Goal: Information Seeking & Learning: Check status

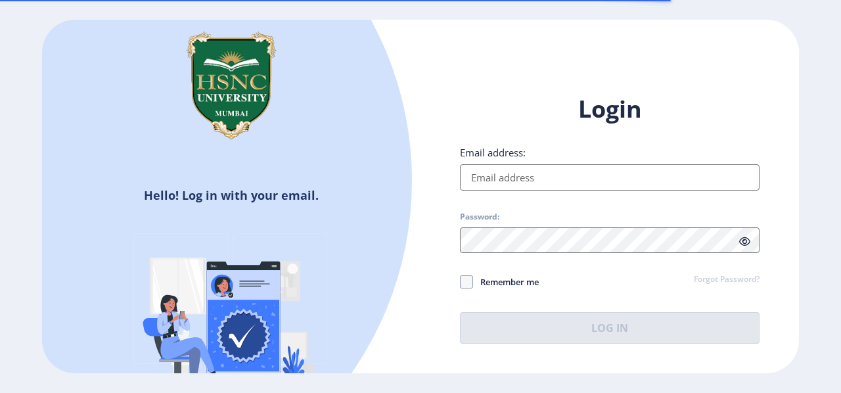
drag, startPoint x: 573, startPoint y: 155, endPoint x: 565, endPoint y: 166, distance: 13.7
click at [565, 166] on div "Email address:" at bounding box center [610, 168] width 300 height 45
click at [565, 166] on input "Email address:" at bounding box center [610, 177] width 300 height 26
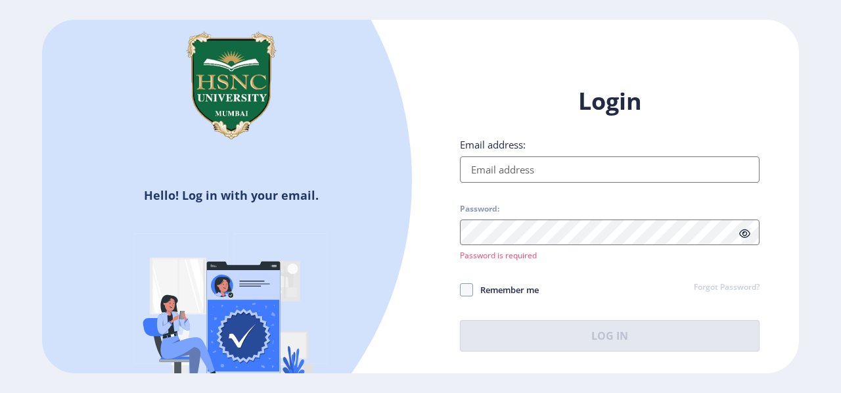
type input "[EMAIL_ADDRESS][DOMAIN_NAME]"
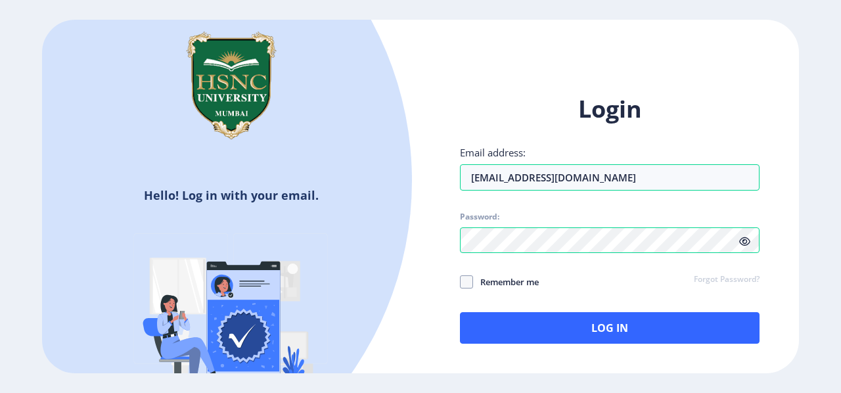
click at [470, 274] on label "Remember me" at bounding box center [499, 282] width 79 height 16
click at [461, 281] on input "Remember me" at bounding box center [460, 281] width 1 height 1
checkbox input "true"
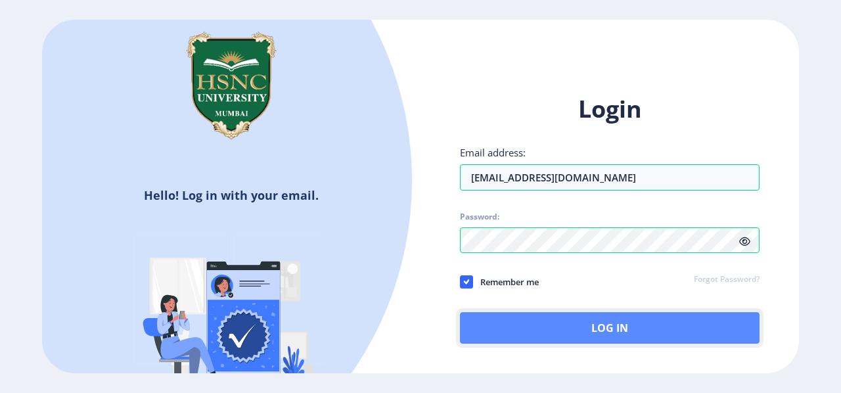
click at [528, 324] on button "Log In" at bounding box center [610, 328] width 300 height 32
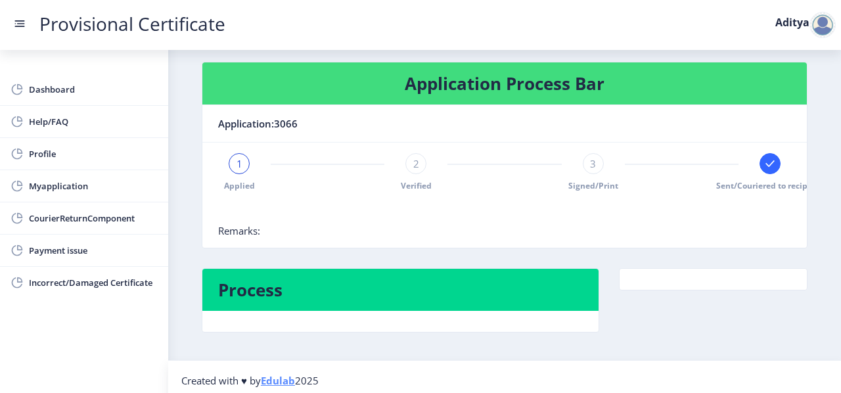
scroll to position [0, 16]
click at [754, 162] on rect at bounding box center [753, 163] width 13 height 13
click at [824, 27] on div at bounding box center [822, 25] width 26 height 26
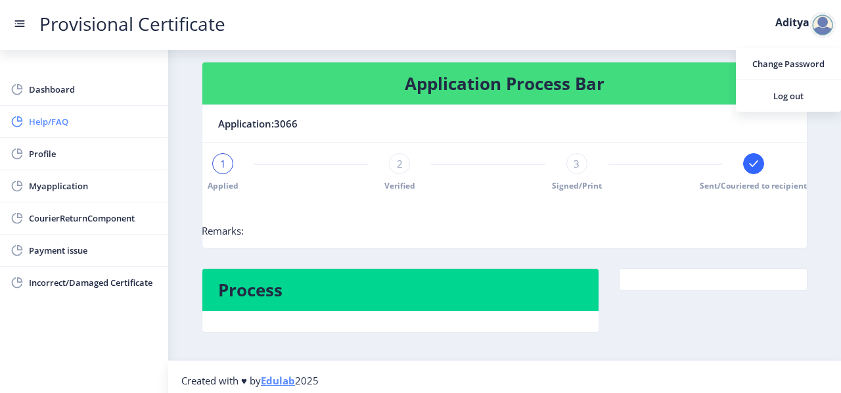
click at [33, 124] on span "Help/FAQ" at bounding box center [93, 122] width 129 height 16
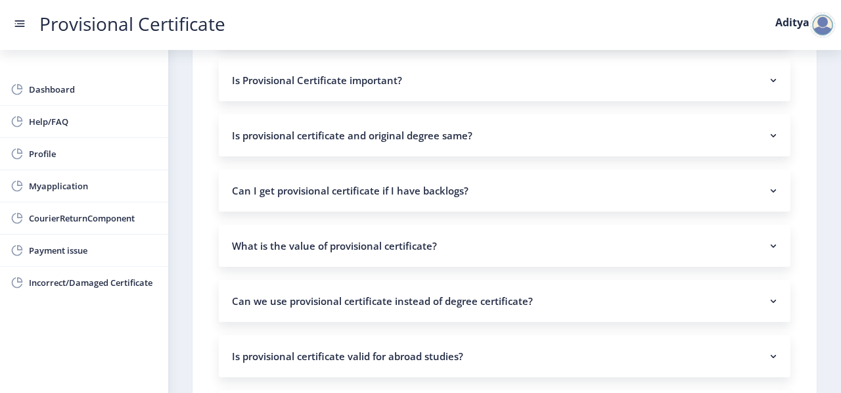
scroll to position [256, 0]
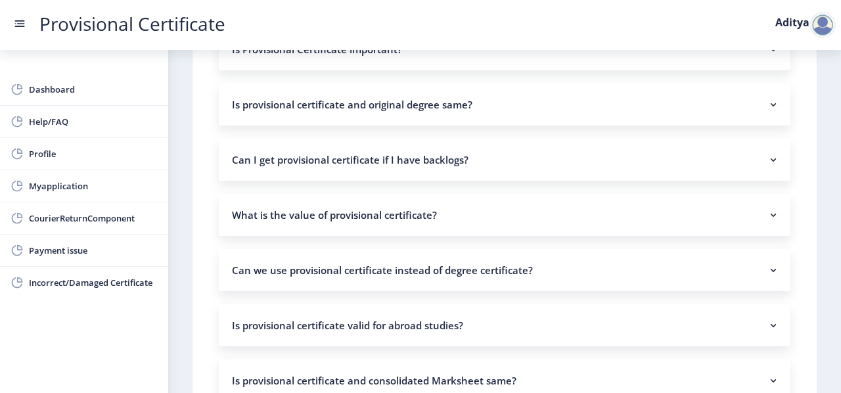
click at [28, 23] on link "Provisional Certificate" at bounding box center [132, 24] width 212 height 14
click at [14, 18] on rect at bounding box center [19, 23] width 13 height 13
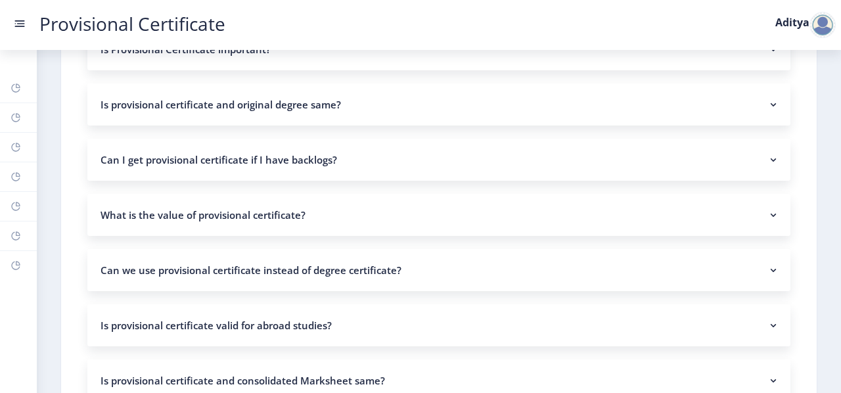
click at [24, 24] on rect at bounding box center [21, 23] width 8 height 1
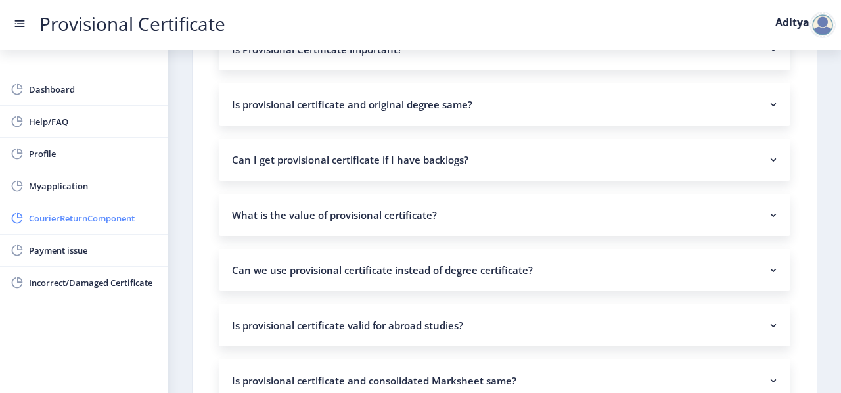
click at [64, 211] on span "CourierReturnComponent" at bounding box center [93, 218] width 129 height 16
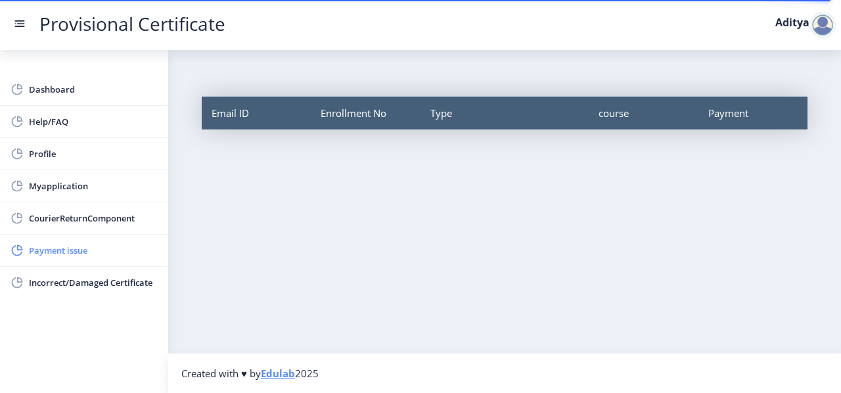
click at [75, 248] on span "Payment issue" at bounding box center [93, 250] width 129 height 16
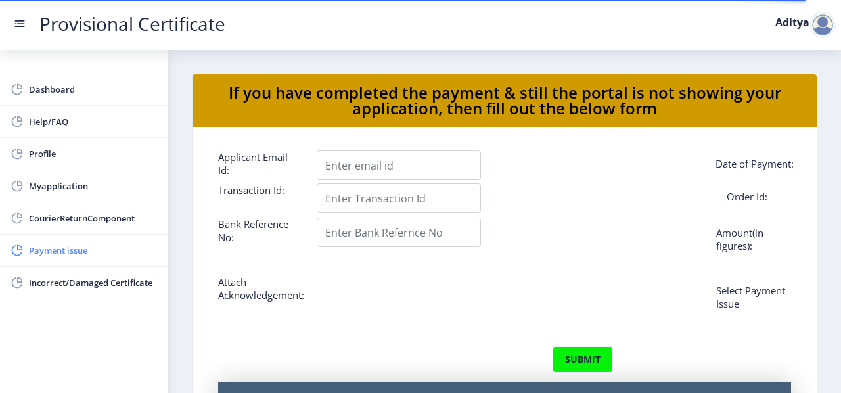
click at [72, 246] on span "Payment issue" at bounding box center [93, 250] width 129 height 16
click at [96, 210] on span "CourierReturnComponent" at bounding box center [93, 218] width 129 height 16
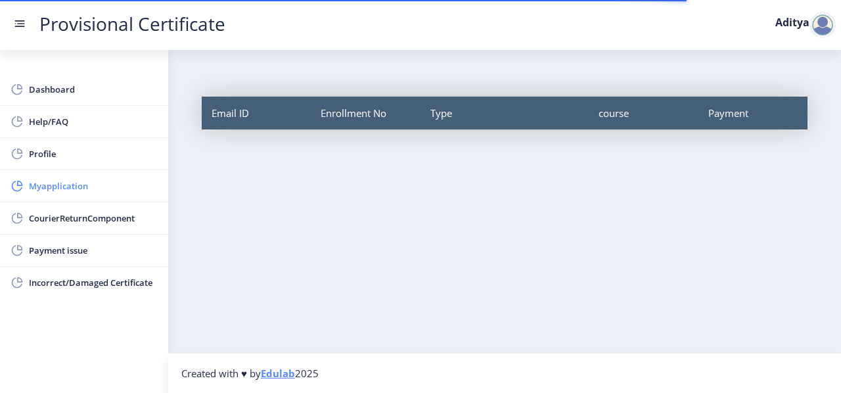
click at [61, 188] on span "Myapplication" at bounding box center [93, 186] width 129 height 16
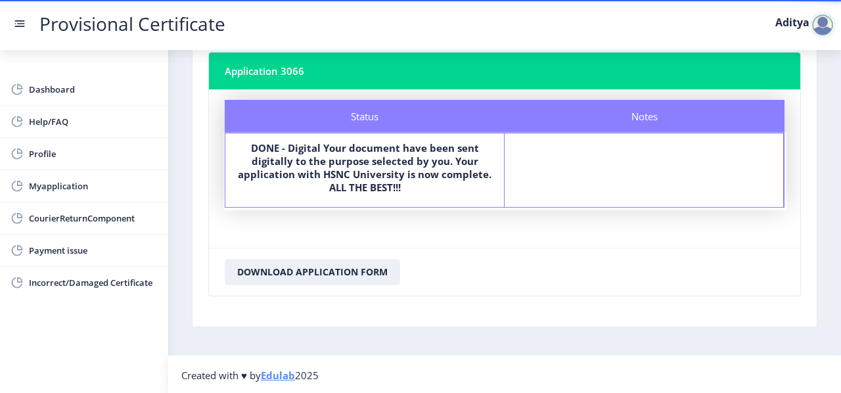
scroll to position [60, 0]
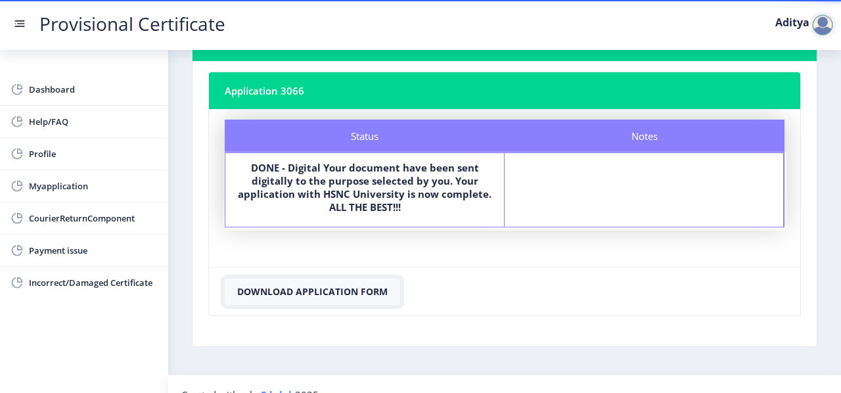
click at [309, 285] on button "Download Application Form" at bounding box center [312, 292] width 175 height 26
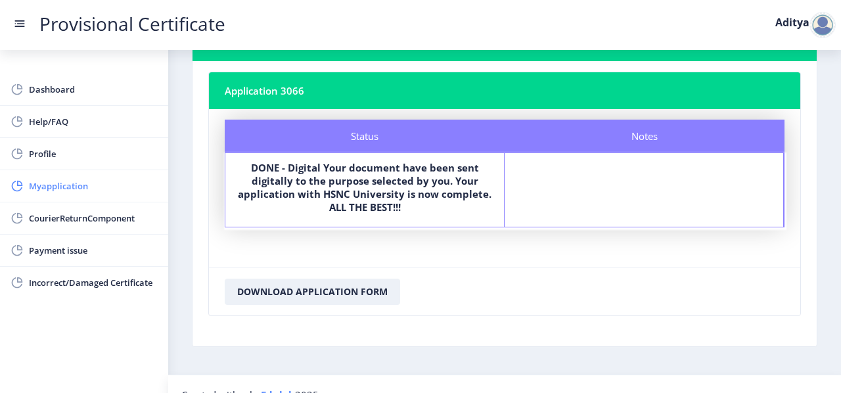
click at [67, 189] on span "Myapplication" at bounding box center [93, 186] width 129 height 16
click at [50, 112] on link "Help/FAQ" at bounding box center [84, 122] width 168 height 32
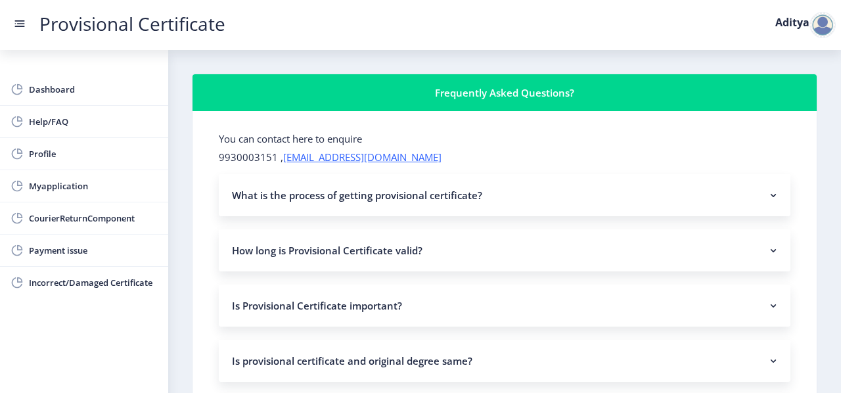
scroll to position [2, 0]
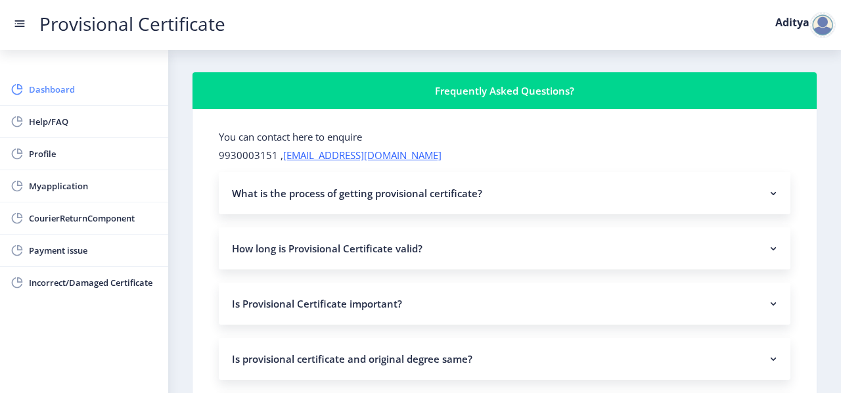
click at [96, 85] on span "Dashboard" at bounding box center [93, 89] width 129 height 16
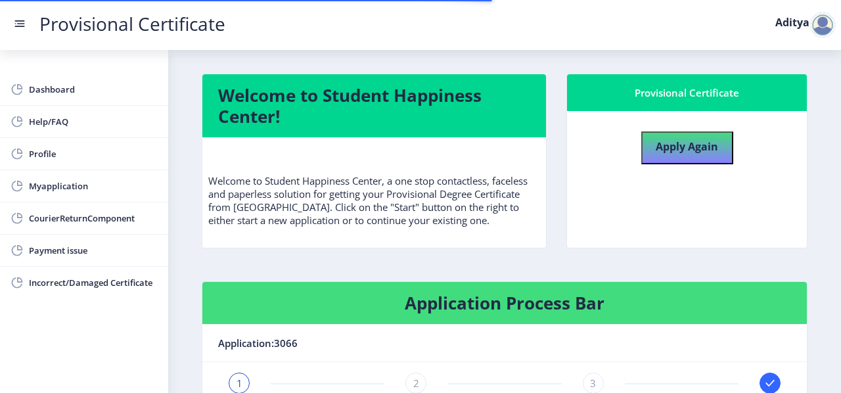
click at [20, 33] on nav "Provisional Certificate Aditya" at bounding box center [420, 25] width 841 height 50
drag, startPoint x: 825, startPoint y: 4, endPoint x: 821, endPoint y: 14, distance: 10.6
click at [821, 14] on nav "Provisional Certificate Aditya" at bounding box center [420, 25] width 841 height 50
click at [821, 14] on div at bounding box center [822, 25] width 26 height 26
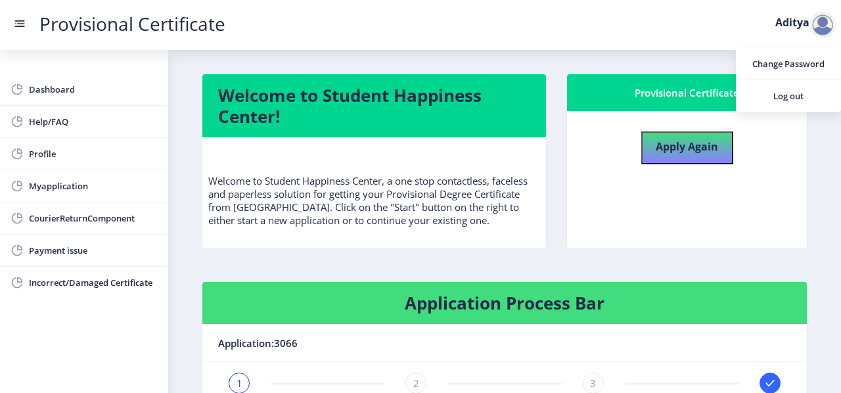
click at [21, 24] on rect at bounding box center [21, 23] width 8 height 1
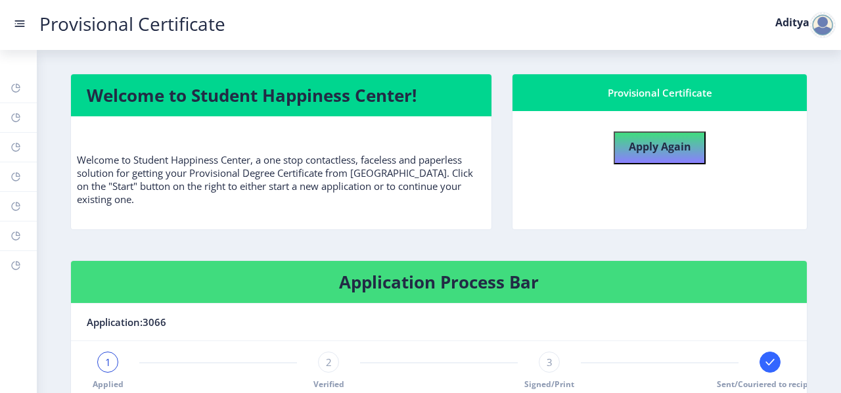
scroll to position [72, 0]
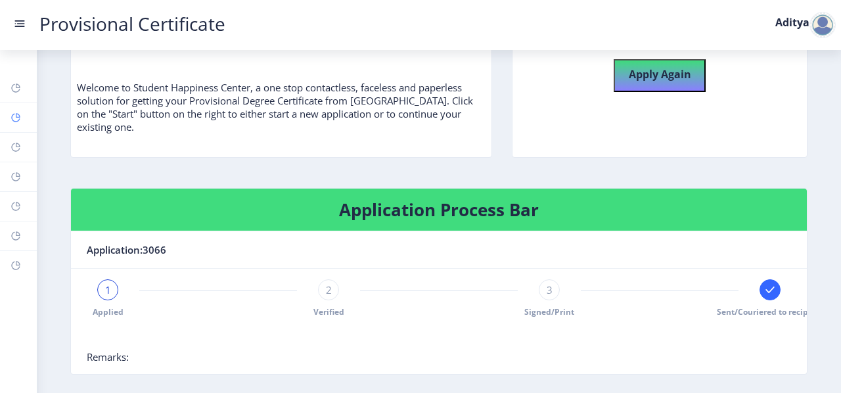
click at [20, 116] on rect at bounding box center [16, 117] width 11 height 11
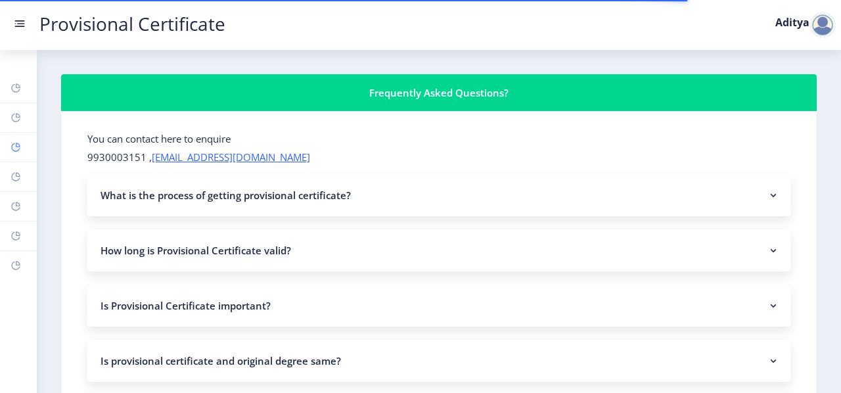
click at [30, 158] on link "Profile" at bounding box center [18, 147] width 37 height 29
select select
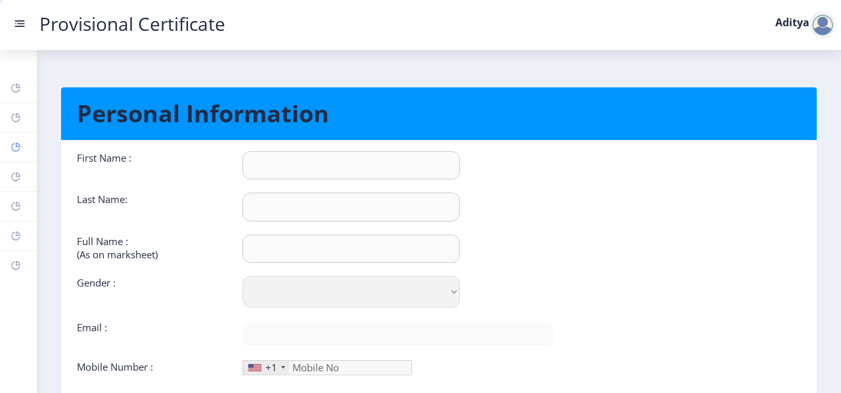
type input "Aditya"
type input "kothari"
type input "[PERSON_NAME] [PERSON_NAME]"
select select "[DEMOGRAPHIC_DATA]"
type input "[EMAIL_ADDRESS][DOMAIN_NAME]"
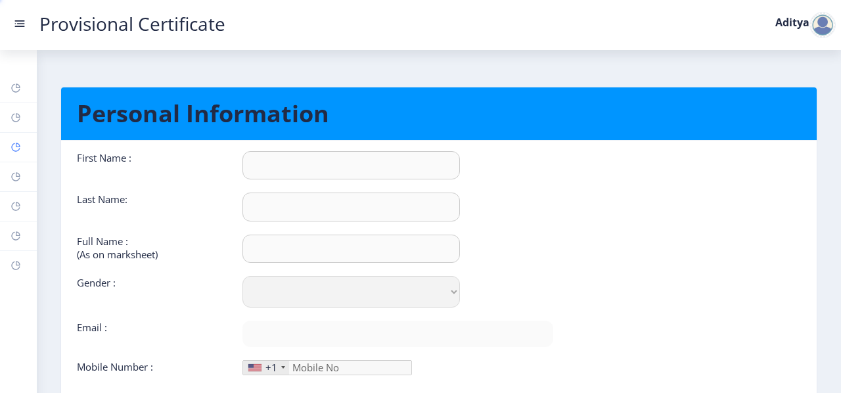
type input "9610689165"
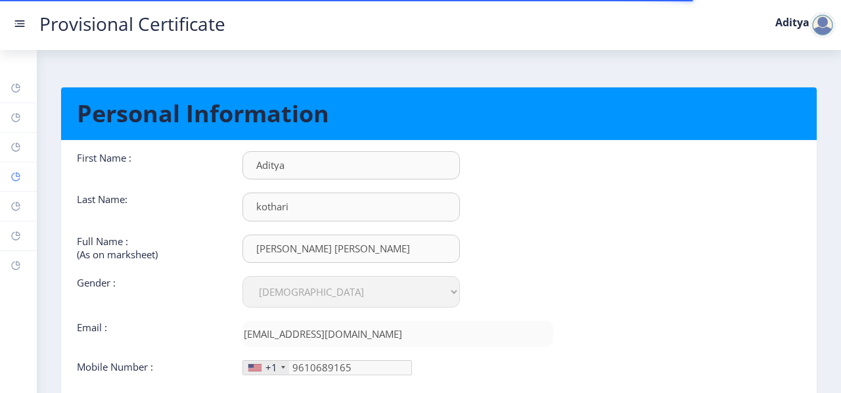
click at [9, 178] on link "Myapplication" at bounding box center [18, 176] width 37 height 29
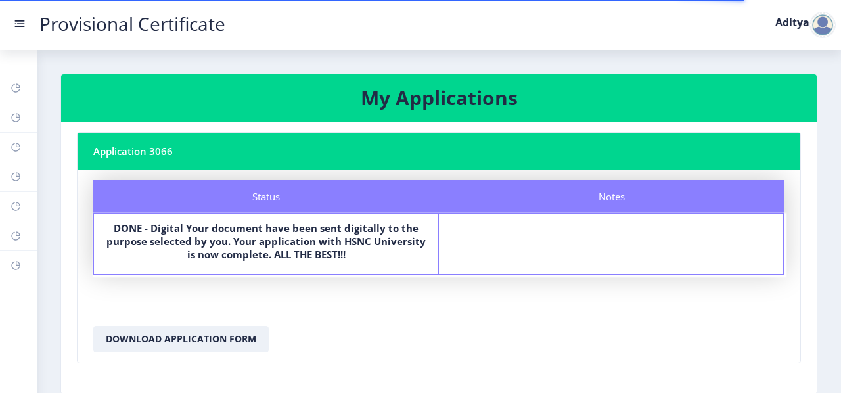
click at [15, 21] on rect at bounding box center [20, 20] width 10 height 1
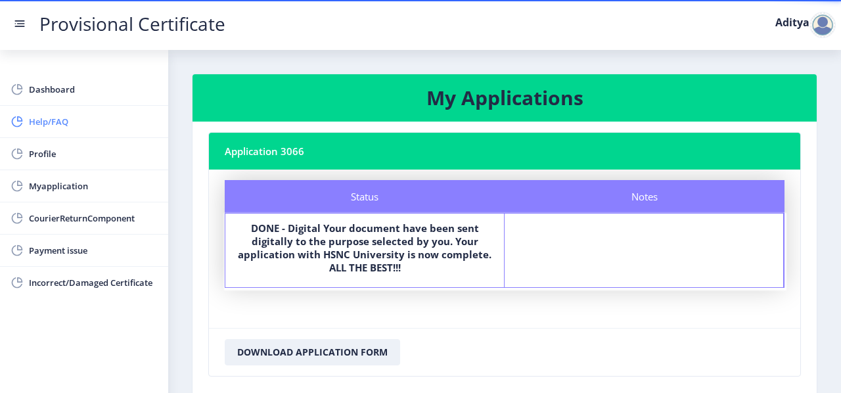
click at [64, 116] on span "Help/FAQ" at bounding box center [93, 122] width 129 height 16
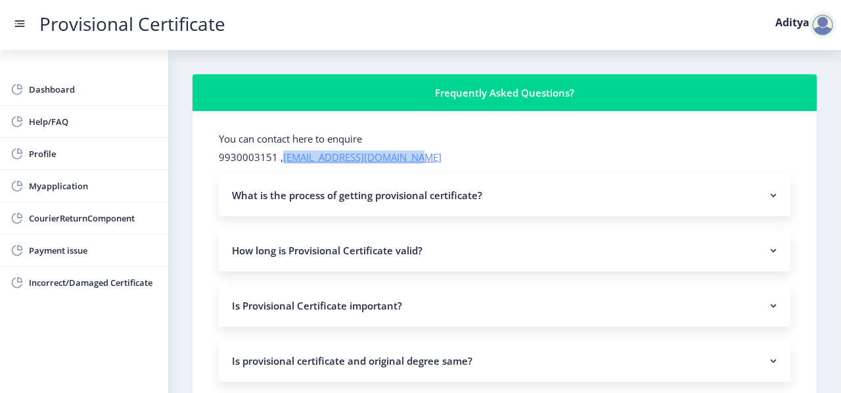
drag, startPoint x: 434, startPoint y: 154, endPoint x: 283, endPoint y: 161, distance: 151.9
click at [283, 161] on p "9930003151 , hsncpdc@studentscenter.in" at bounding box center [505, 156] width 572 height 13
copy link "[EMAIL_ADDRESS][DOMAIN_NAME]"
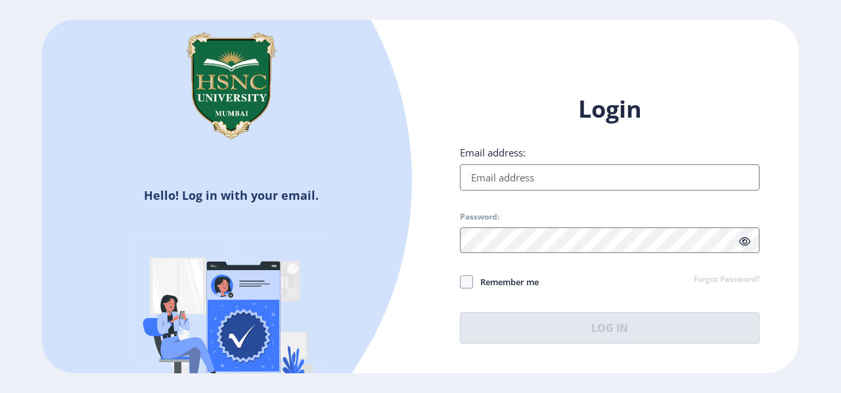
click at [530, 179] on input "Email address:" at bounding box center [610, 177] width 300 height 26
type input "[EMAIL_ADDRESS][DOMAIN_NAME]"
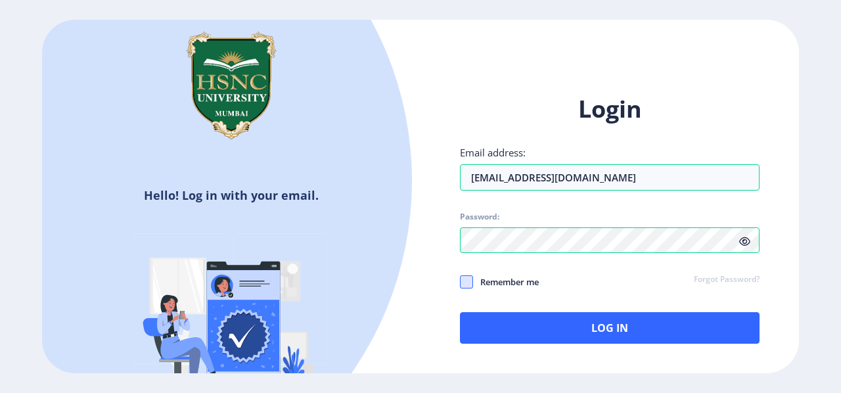
click at [470, 283] on span at bounding box center [466, 281] width 13 height 13
click at [461, 282] on input "Remember me" at bounding box center [460, 281] width 1 height 1
checkbox input "true"
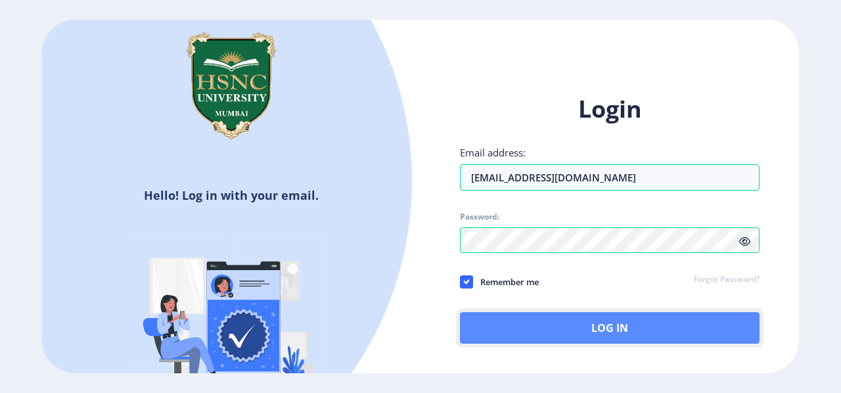
click at [514, 340] on button "Log In" at bounding box center [610, 328] width 300 height 32
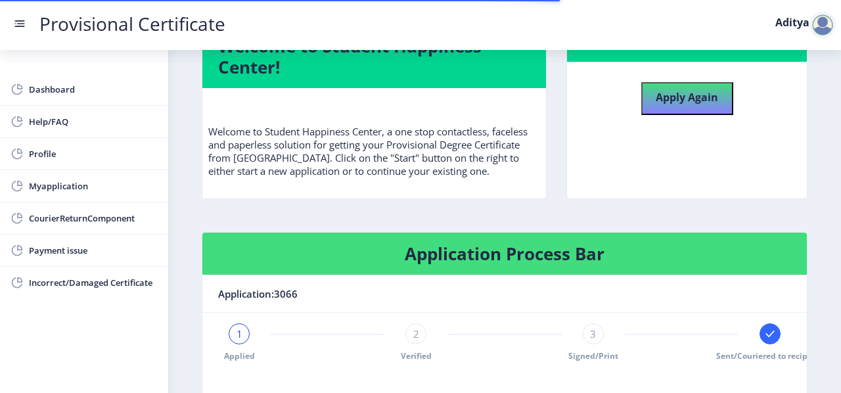
scroll to position [49, 0]
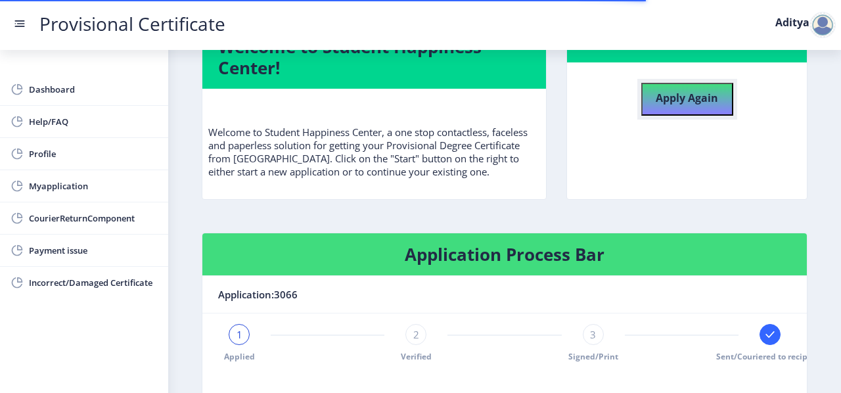
click at [693, 89] on h4 "Apply Again" at bounding box center [687, 97] width 62 height 24
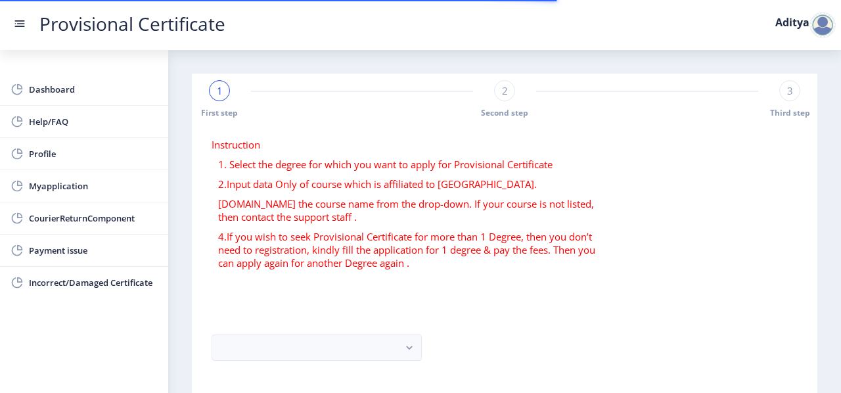
scroll to position [99, 0]
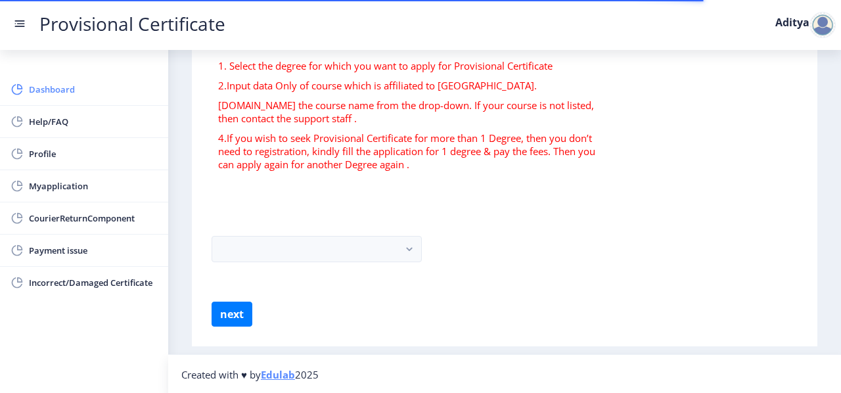
click at [70, 97] on span "Dashboard" at bounding box center [93, 89] width 129 height 16
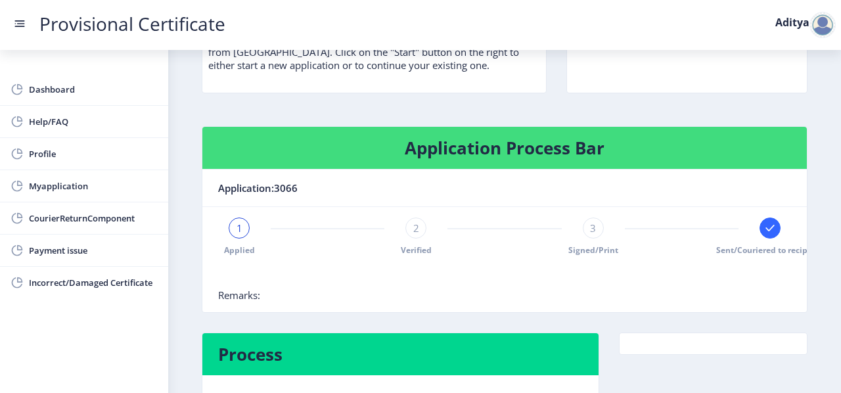
scroll to position [227, 0]
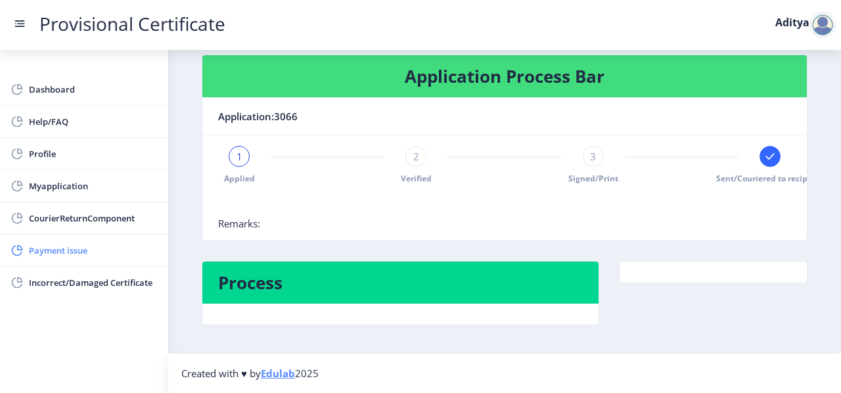
click at [50, 264] on link "Payment issue" at bounding box center [84, 251] width 168 height 32
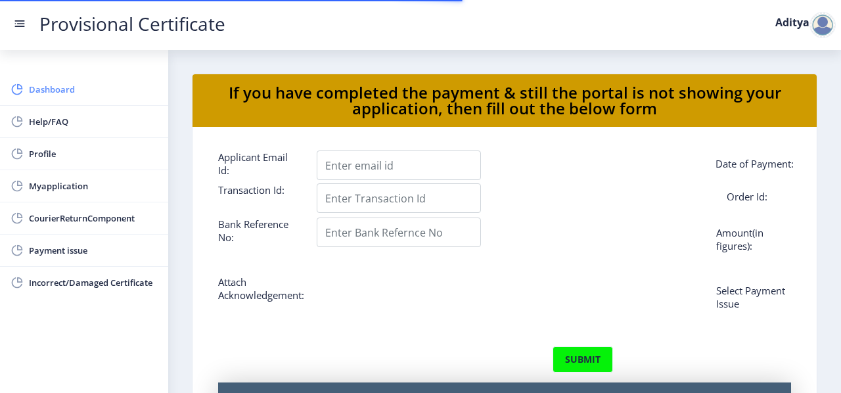
click at [53, 87] on span "Dashboard" at bounding box center [93, 89] width 129 height 16
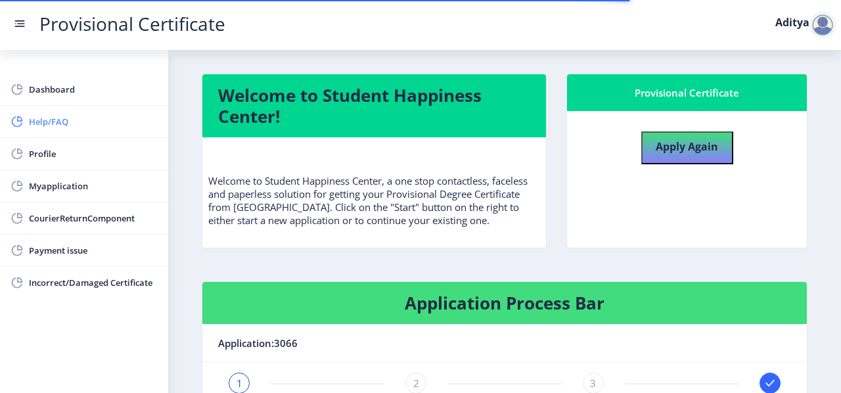
click at [51, 114] on span "Help/FAQ" at bounding box center [93, 122] width 129 height 16
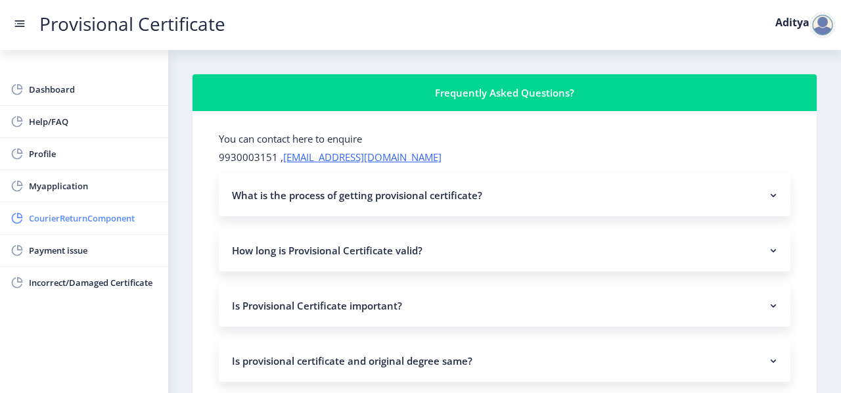
click at [65, 219] on span "CourierReturnComponent" at bounding box center [93, 218] width 129 height 16
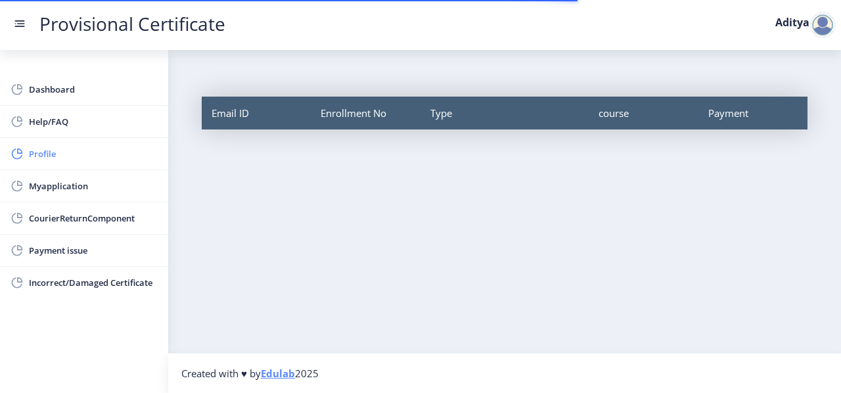
click at [48, 146] on span "Profile" at bounding box center [93, 154] width 129 height 16
select select "[DEMOGRAPHIC_DATA]"
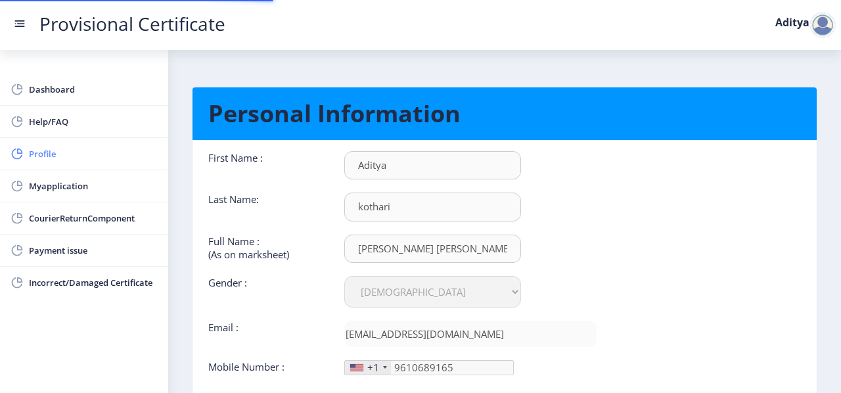
type input "[PHONE_NUMBER]"
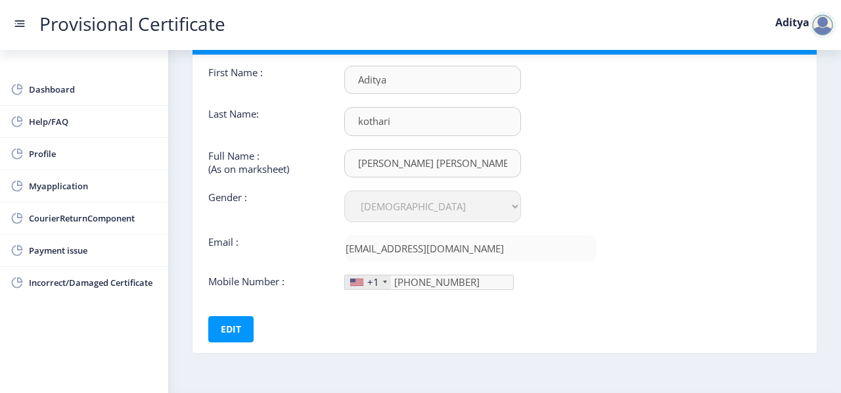
scroll to position [80, 0]
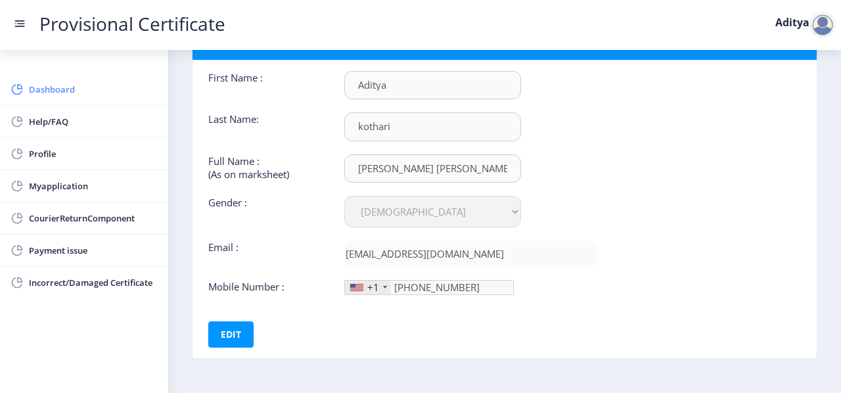
click at [58, 94] on span "Dashboard" at bounding box center [93, 89] width 129 height 16
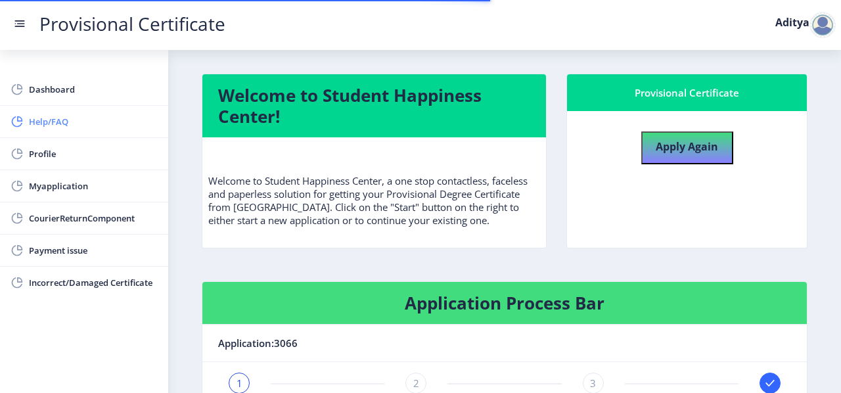
click at [58, 115] on span "Help/FAQ" at bounding box center [93, 122] width 129 height 16
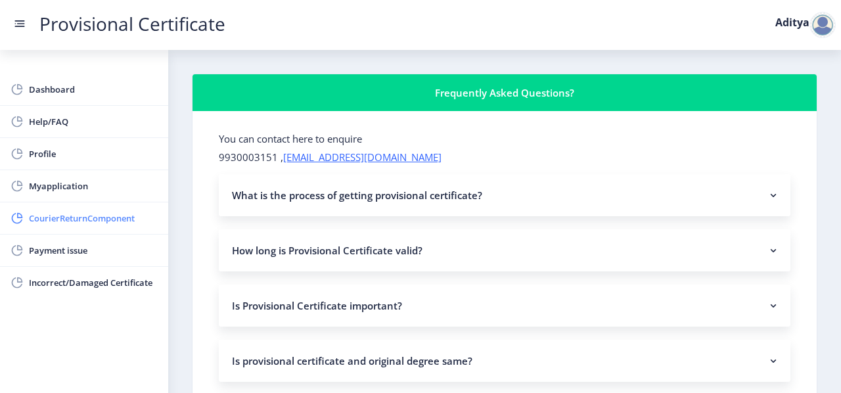
click at [57, 202] on link "CourierReturnComponent" at bounding box center [84, 218] width 168 height 32
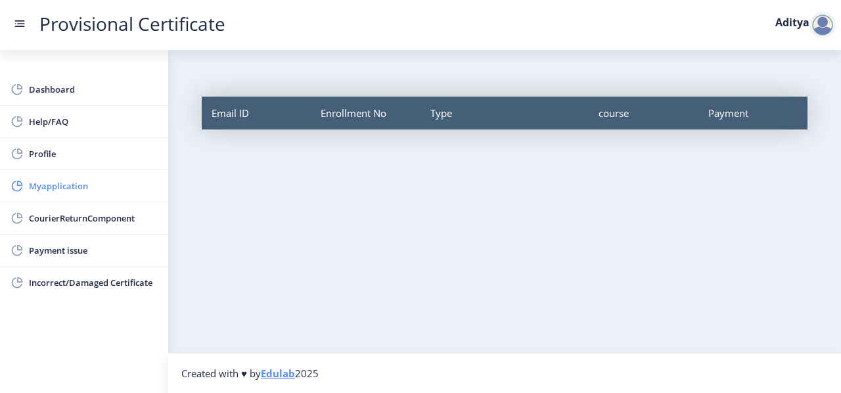
click at [101, 175] on link "Myapplication" at bounding box center [84, 186] width 168 height 32
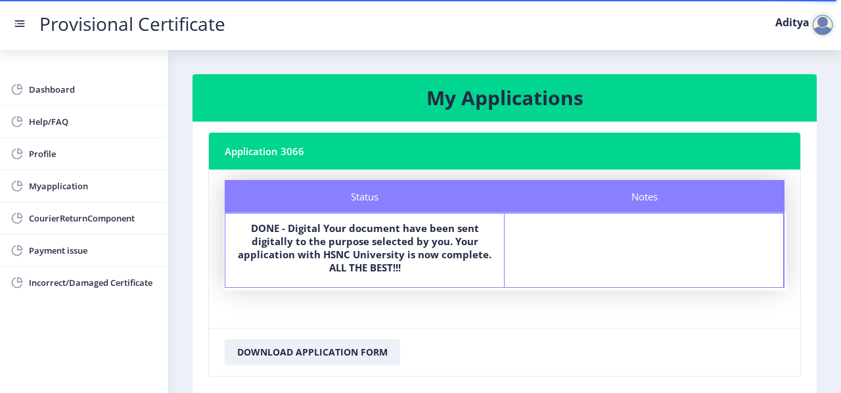
click at [465, 312] on nb-card-body "Status Notes Status DONE - Digital Your document have been sent digitally to th…" at bounding box center [504, 249] width 591 height 158
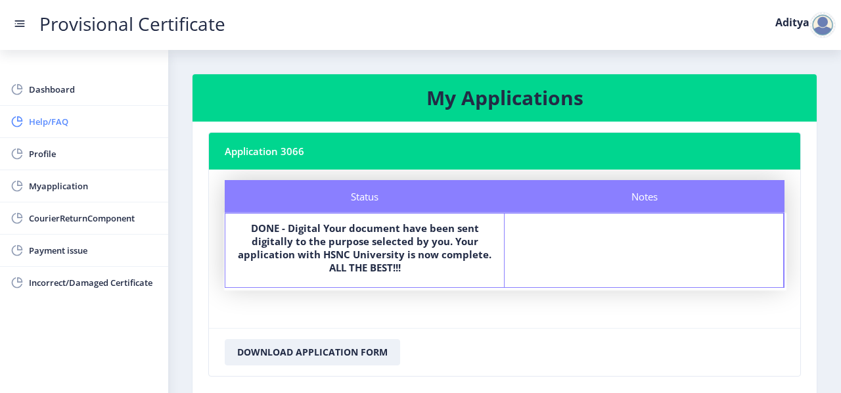
click at [78, 108] on link "Help/FAQ" at bounding box center [84, 122] width 168 height 32
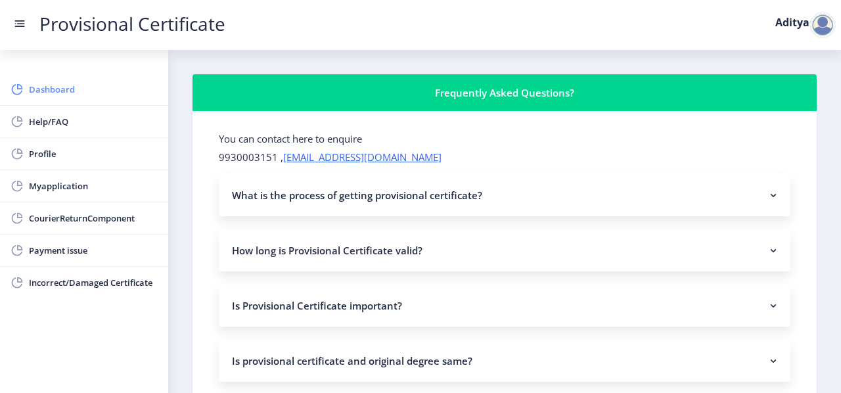
click at [61, 102] on link "Dashboard" at bounding box center [84, 90] width 168 height 32
